Goal: Task Accomplishment & Management: Complete application form

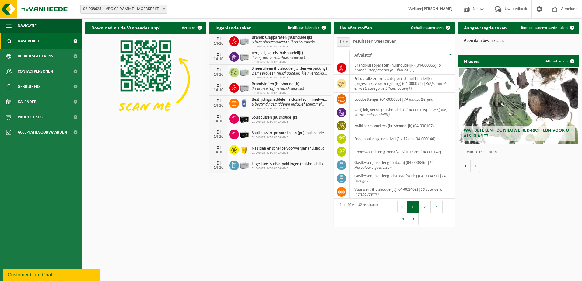
click at [446, 27] on span at bounding box center [448, 28] width 12 height 12
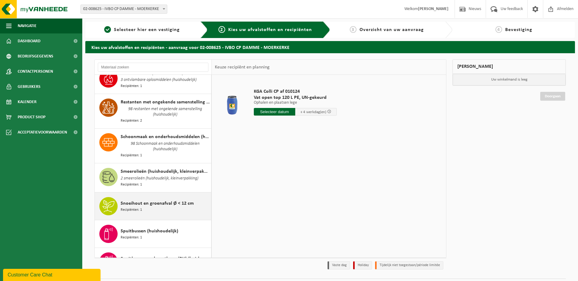
click at [142, 200] on span "Snoeihout en groenafval Ø < 12 cm" at bounding box center [157, 203] width 73 height 7
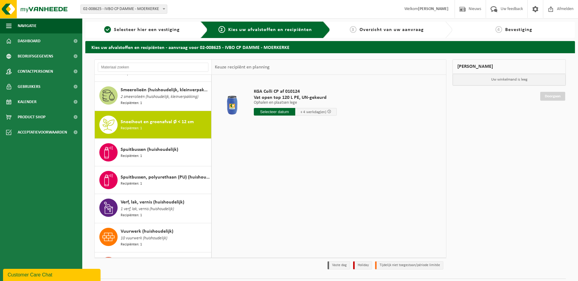
scroll to position [753, 0]
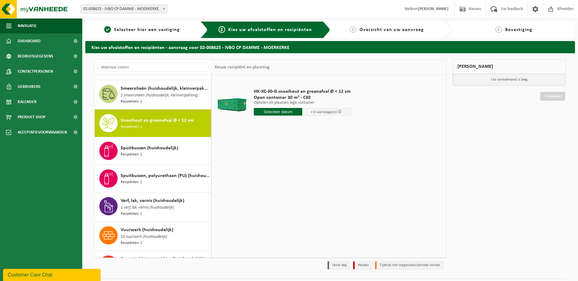
click at [281, 110] on input "text" at bounding box center [278, 112] width 48 height 8
click at [272, 166] on div "14" at bounding box center [270, 166] width 11 height 10
type input "Van 2025-10-14"
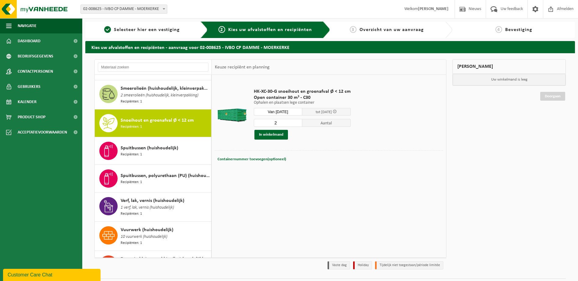
type input "2"
click at [297, 122] on input "2" at bounding box center [278, 123] width 48 height 8
click at [275, 137] on button "In winkelmand" at bounding box center [271, 135] width 34 height 10
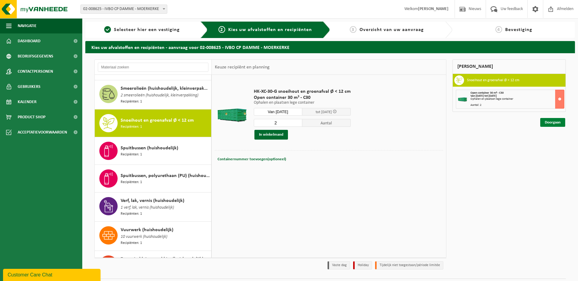
click at [542, 122] on link "Doorgaan" at bounding box center [552, 122] width 25 height 9
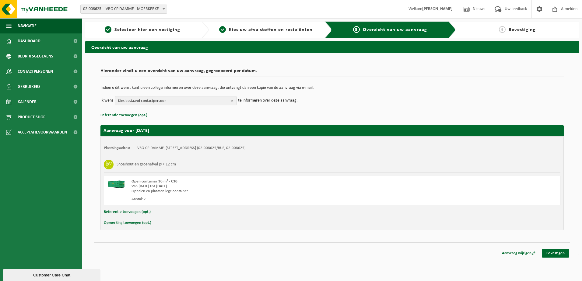
click at [161, 102] on span "Kies bestaand contactpersoon" at bounding box center [173, 101] width 110 height 9
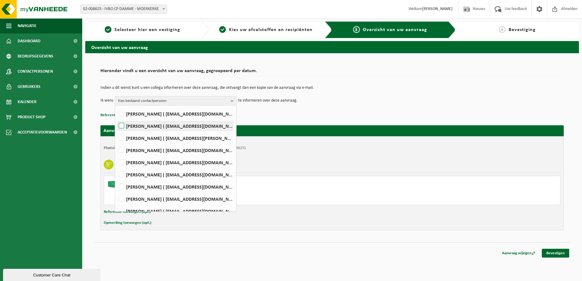
scroll to position [76, 0]
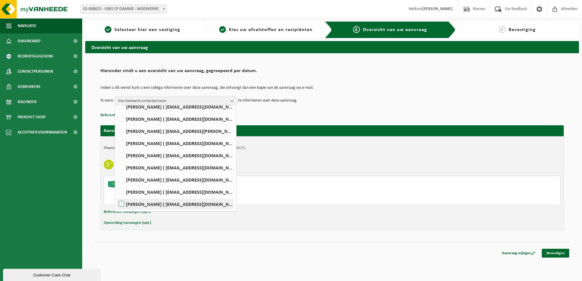
click at [146, 205] on label "[PERSON_NAME] ( [EMAIL_ADDRESS][DOMAIN_NAME] )" at bounding box center [176, 204] width 116 height 9
click at [117, 197] on input "[PERSON_NAME] ( [EMAIL_ADDRESS][DOMAIN_NAME] )" at bounding box center [116, 196] width 0 height 0
checkbox input "true"
click at [343, 101] on td "Ik wens [PERSON_NAME] Alles selecteren Alles deselecteren [PERSON_NAME] ( [EMAI…" at bounding box center [333, 100] width 464 height 9
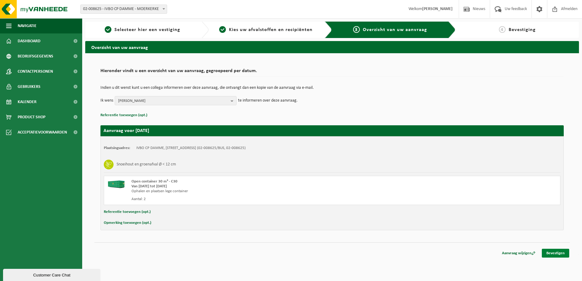
click at [560, 251] on link "Bevestigen" at bounding box center [555, 253] width 27 height 9
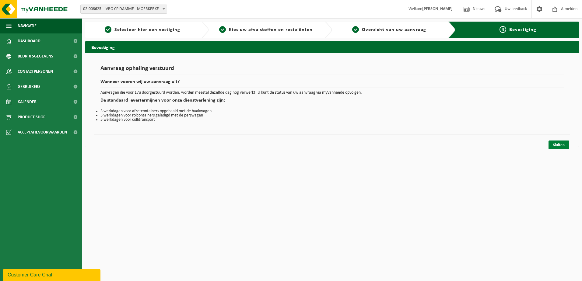
click at [568, 143] on link "Sluiten" at bounding box center [559, 145] width 21 height 9
